Goal: Find contact information: Find contact information

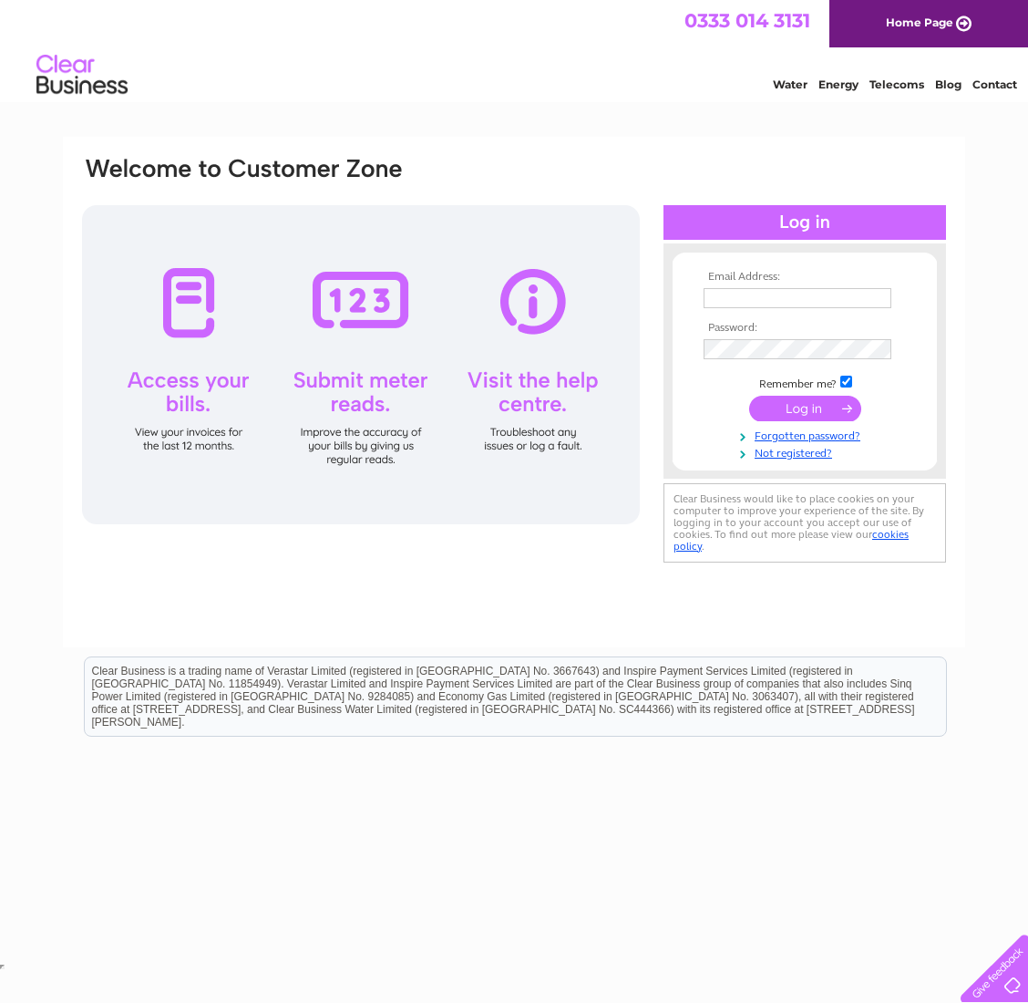
type input "[PERSON_NAME][EMAIL_ADDRESS][DOMAIN_NAME]"
click at [791, 409] on input "submit" at bounding box center [805, 409] width 112 height 26
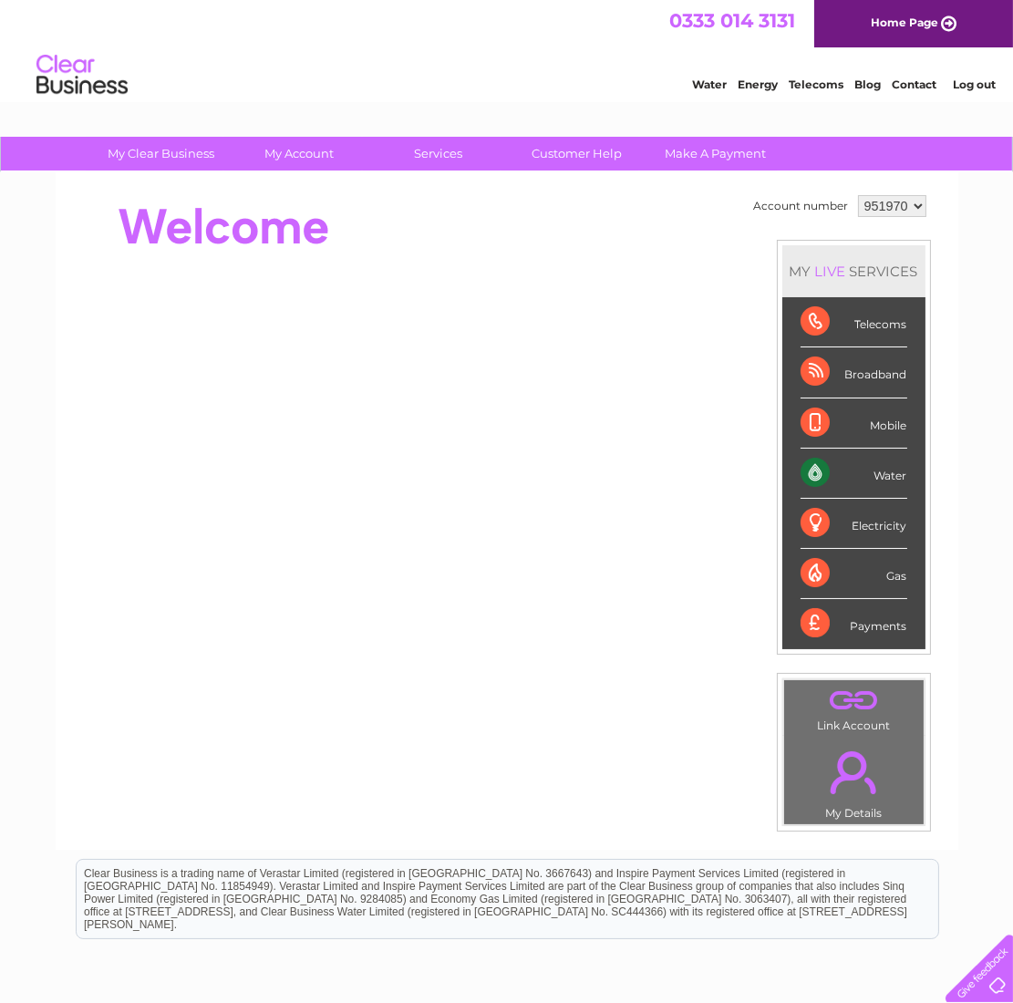
click at [874, 473] on div "Water" at bounding box center [853, 474] width 107 height 50
click at [820, 470] on div "Water" at bounding box center [853, 474] width 107 height 50
click at [853, 780] on link "." at bounding box center [854, 772] width 130 height 64
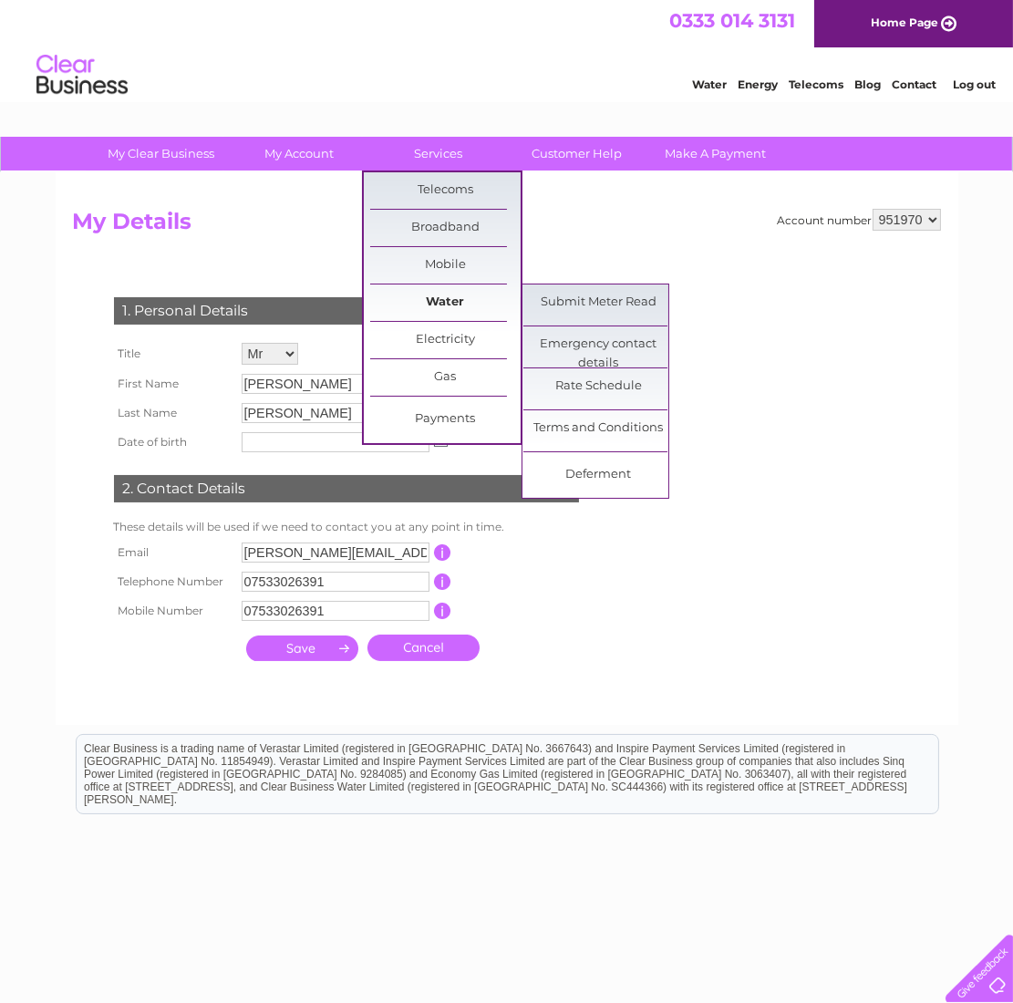
click at [443, 296] on link "Water" at bounding box center [445, 302] width 150 height 36
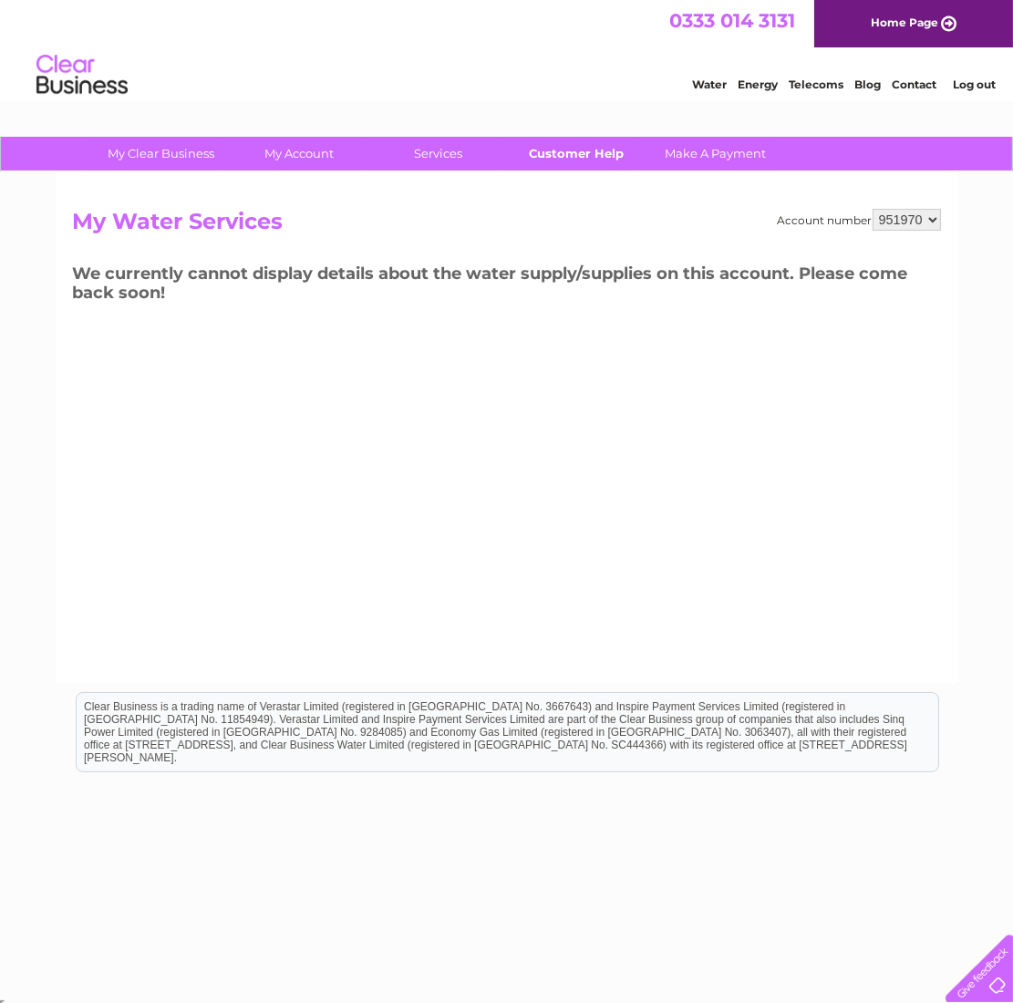
click at [570, 150] on link "Customer Help" at bounding box center [576, 154] width 150 height 34
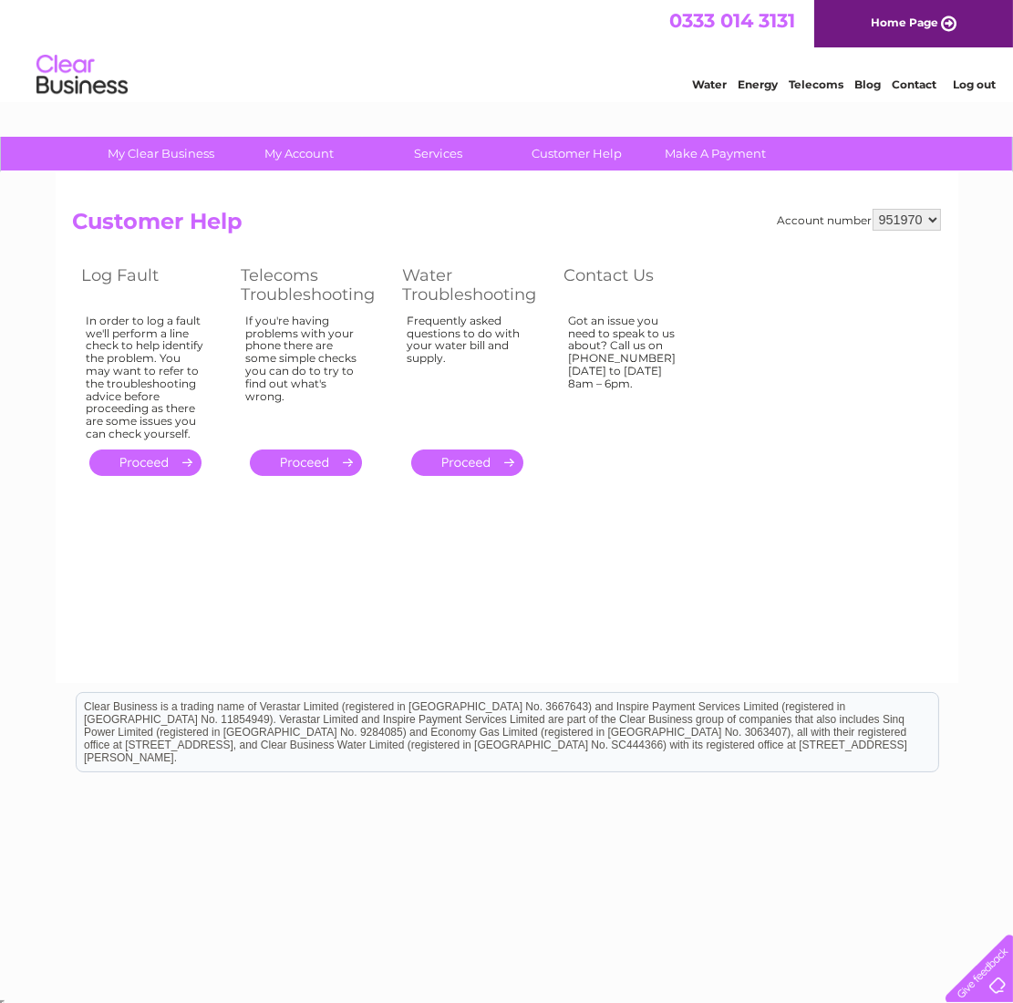
click at [917, 84] on link "Contact" at bounding box center [914, 84] width 45 height 14
